Goal: Task Accomplishment & Management: Use online tool/utility

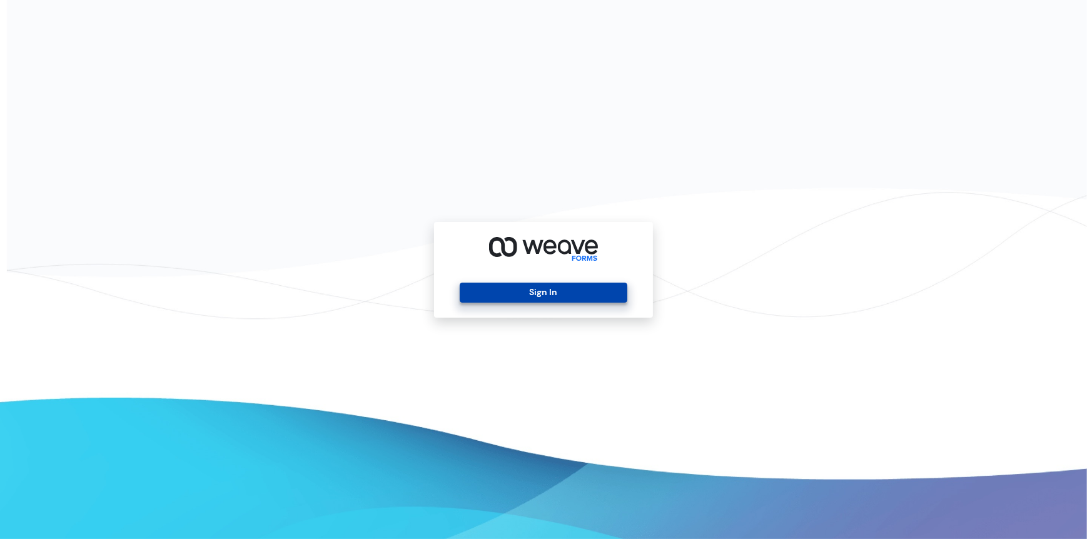
click at [513, 296] on button "Sign In" at bounding box center [543, 293] width 167 height 20
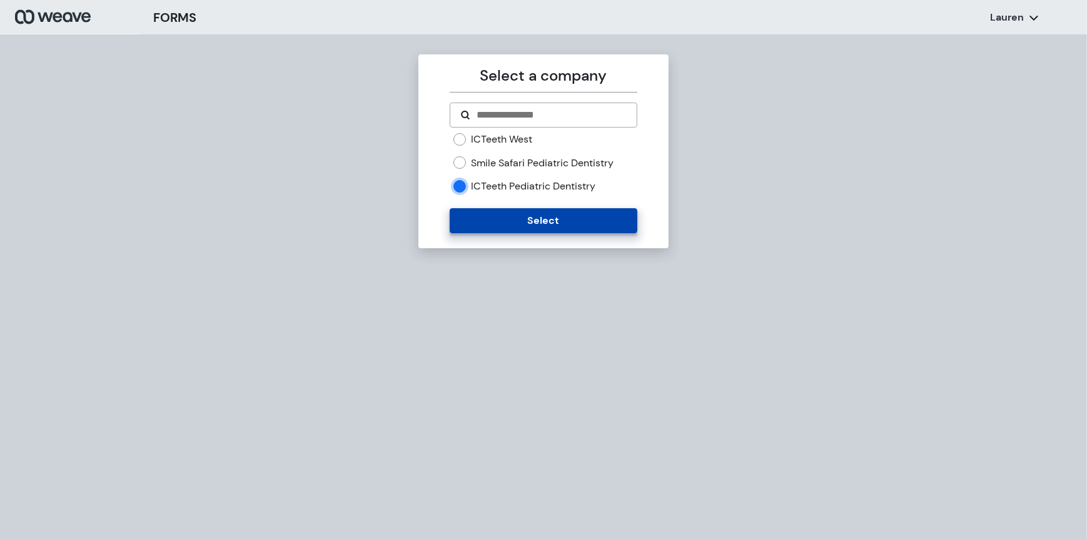
click at [467, 214] on button "Select" at bounding box center [543, 220] width 187 height 25
